Goal: Check status: Check status

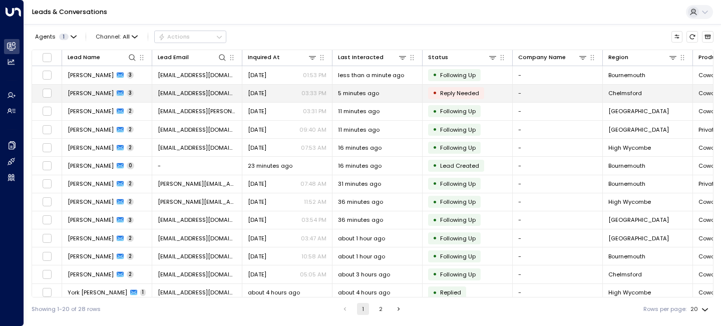
click at [85, 89] on span "[PERSON_NAME]" at bounding box center [91, 93] width 46 height 8
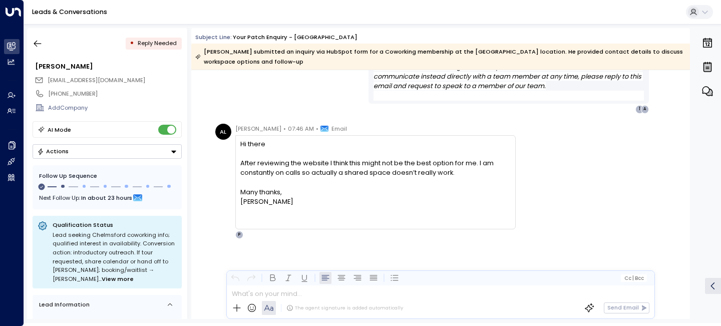
scroll to position [1135, 0]
click at [39, 43] on icon "button" at bounding box center [38, 44] width 10 height 10
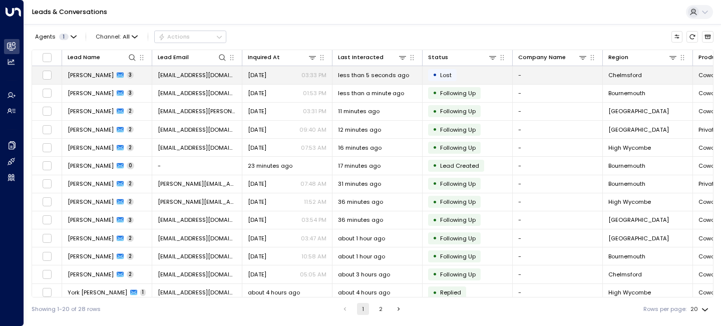
click at [91, 77] on span "[PERSON_NAME]" at bounding box center [91, 75] width 46 height 8
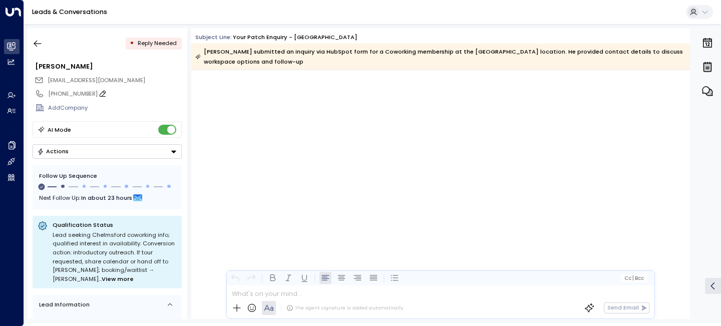
scroll to position [1061, 0]
